Goal: Find specific page/section: Find specific page/section

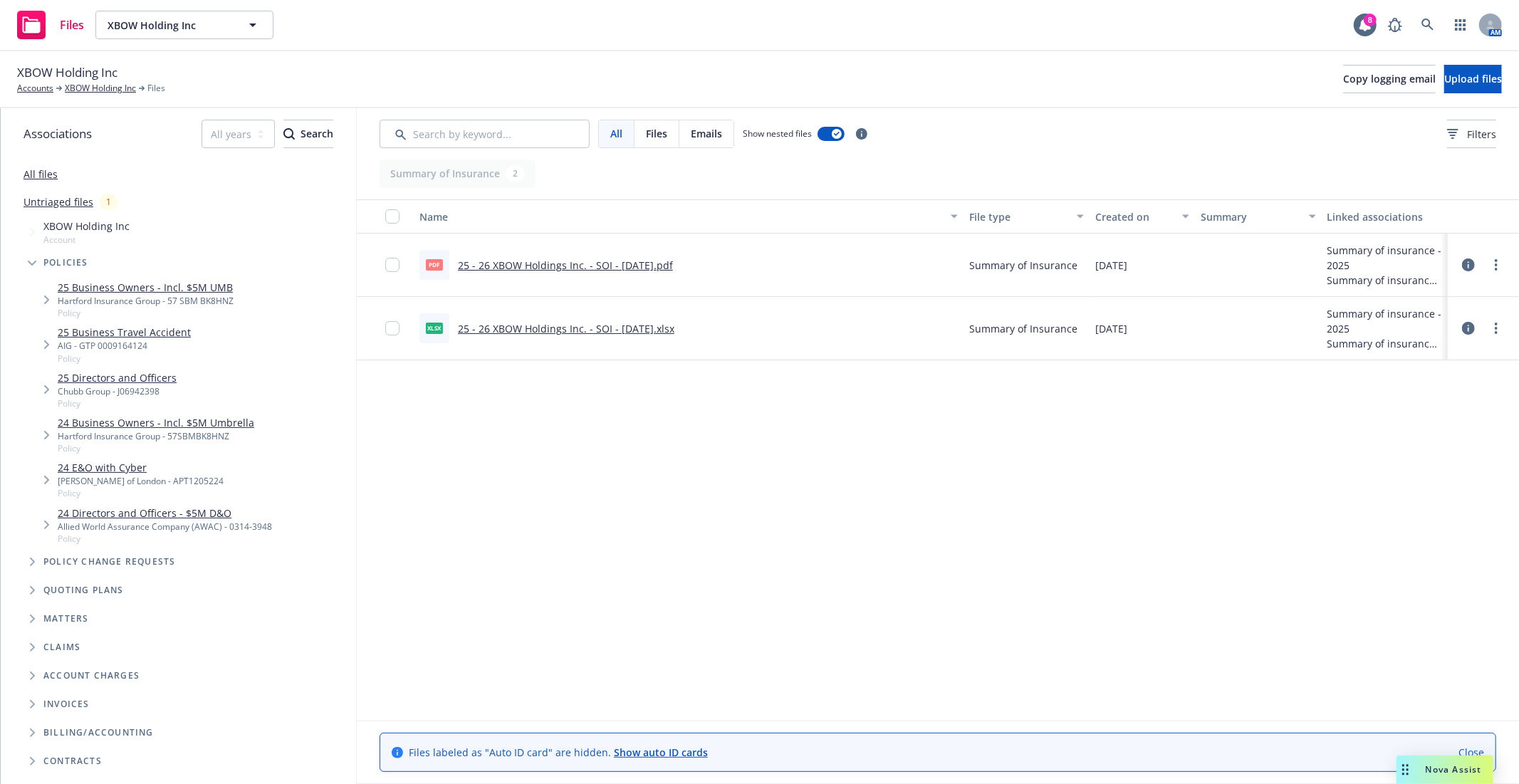
scroll to position [222, 0]
